Goal: Find specific page/section: Find specific page/section

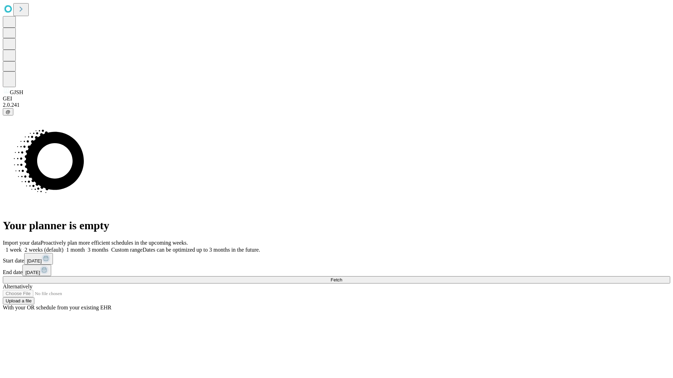
click at [342, 277] on span "Fetch" at bounding box center [336, 279] width 12 height 5
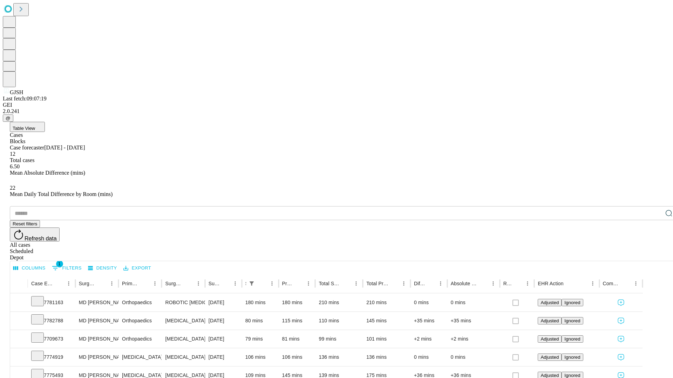
click at [654, 255] on div "Depot" at bounding box center [343, 258] width 667 height 6
